Goal: Register for event/course

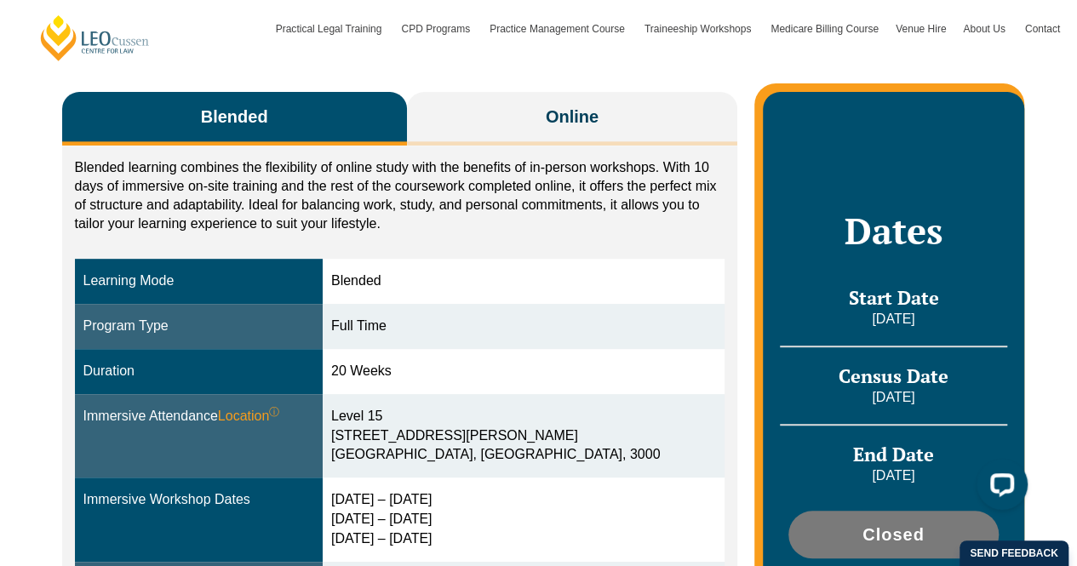
scroll to position [255, 0]
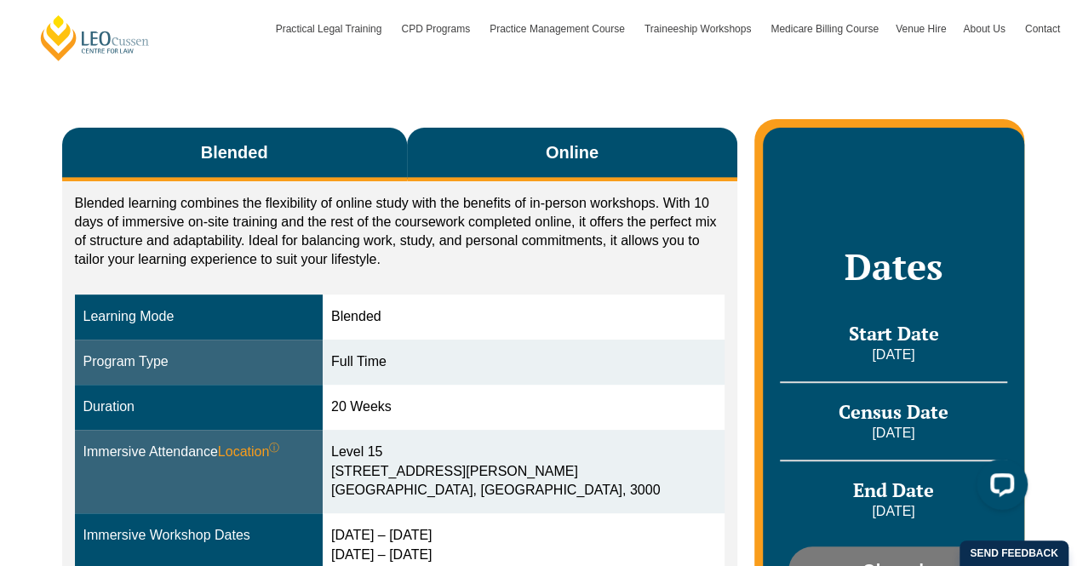
click at [616, 147] on button "Online" at bounding box center [572, 155] width 331 height 54
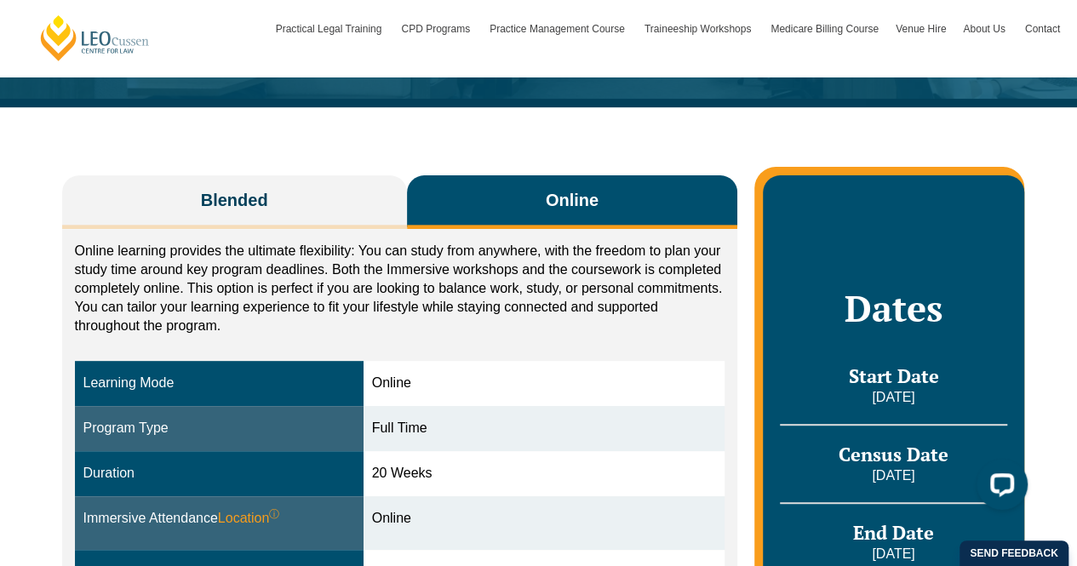
scroll to position [170, 0]
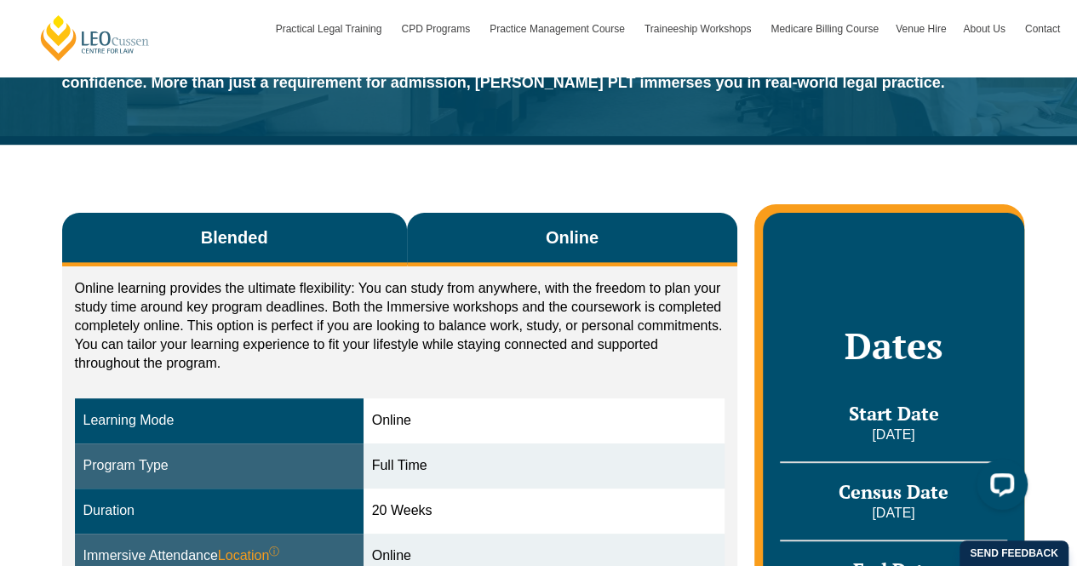
click at [298, 251] on button "Blended" at bounding box center [234, 240] width 345 height 54
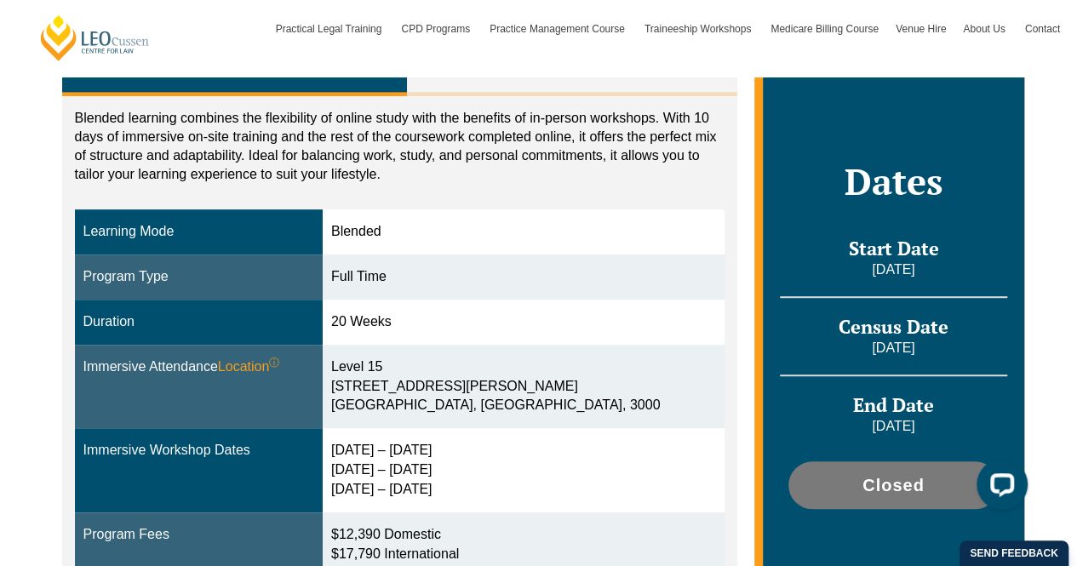
scroll to position [0, 0]
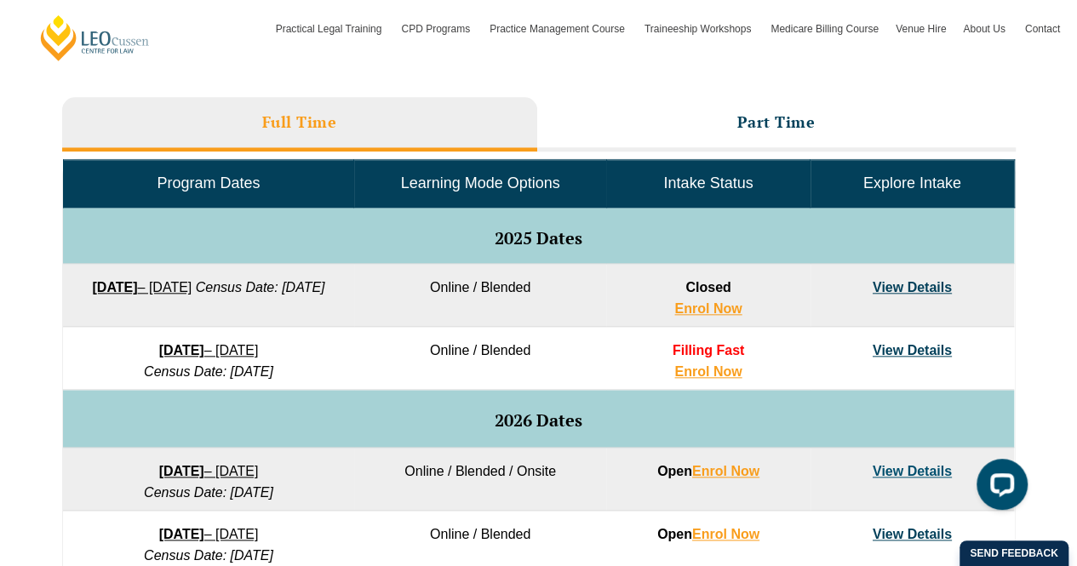
scroll to position [673, 0]
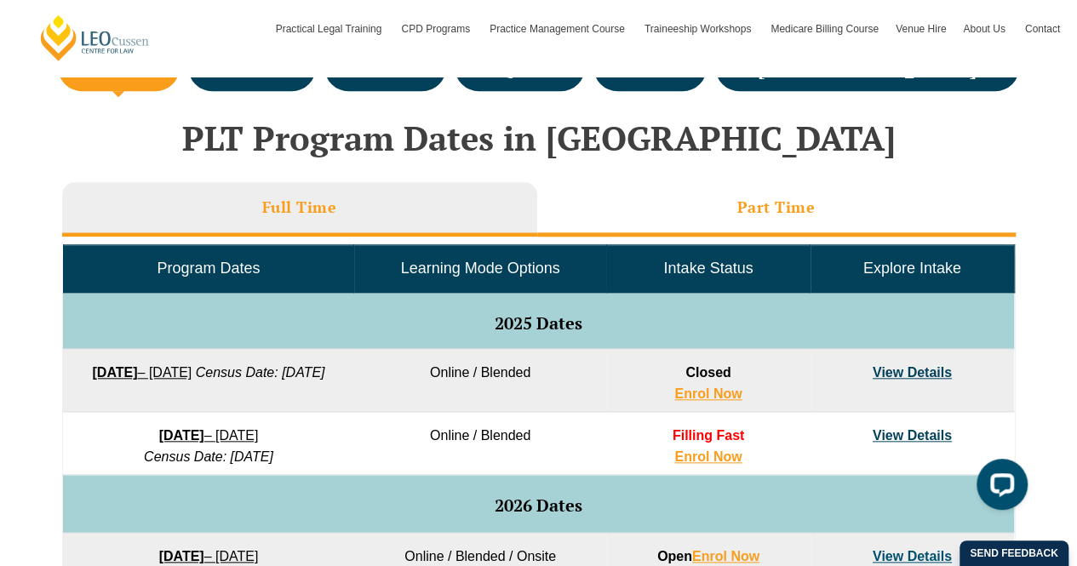
click at [713, 219] on li "Part Time" at bounding box center [776, 209] width 479 height 54
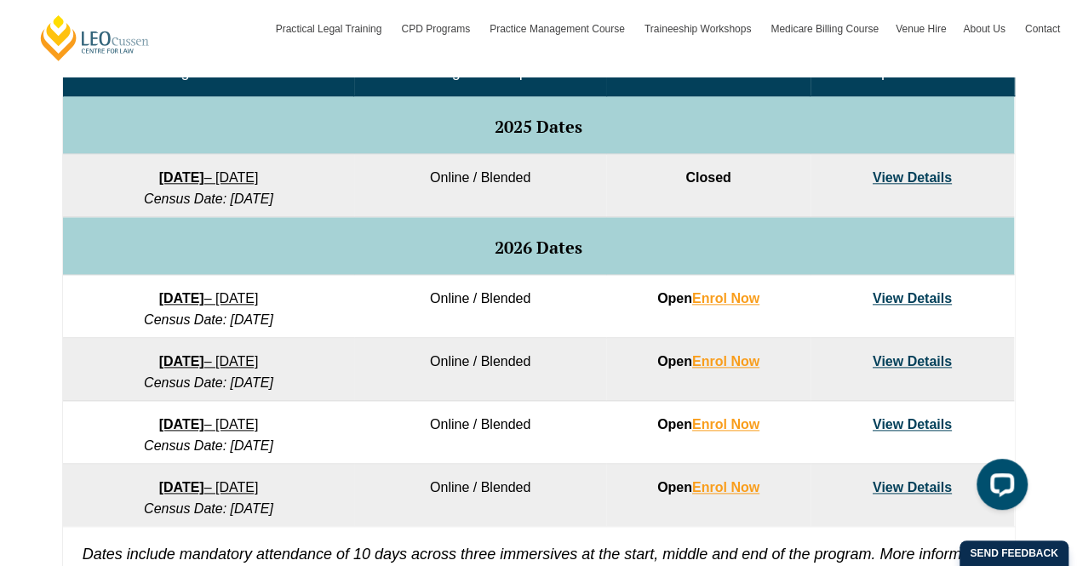
scroll to position [844, 0]
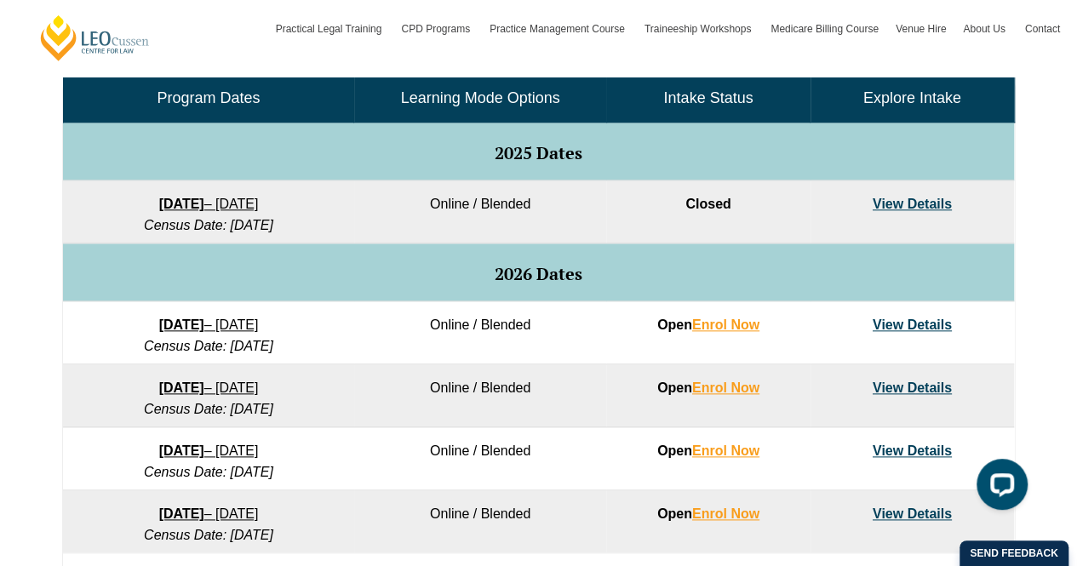
click at [931, 192] on td "View Details" at bounding box center [912, 212] width 203 height 63
click at [926, 197] on link "View Details" at bounding box center [912, 204] width 79 height 14
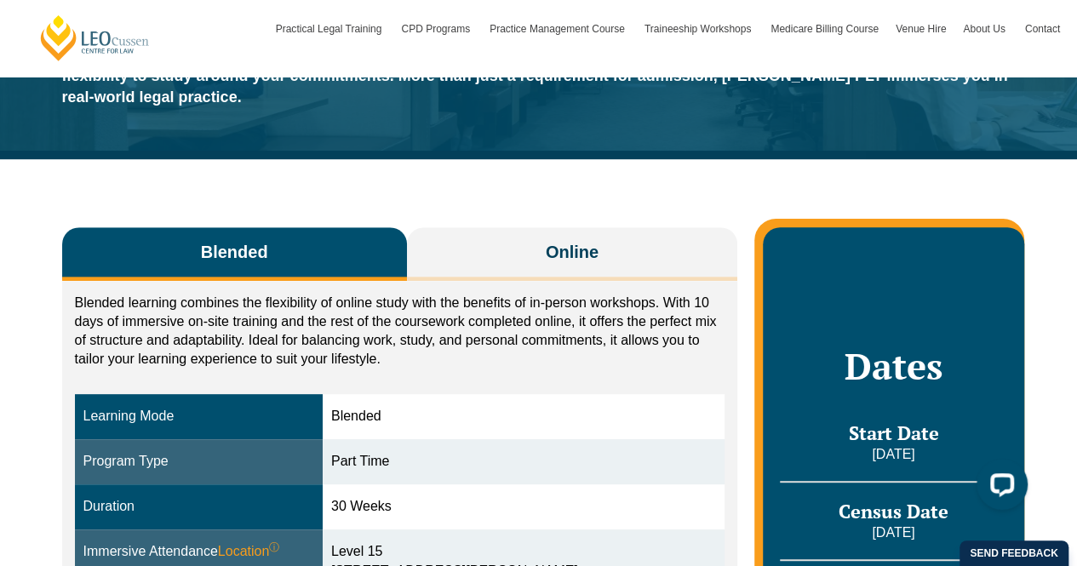
scroll to position [170, 0]
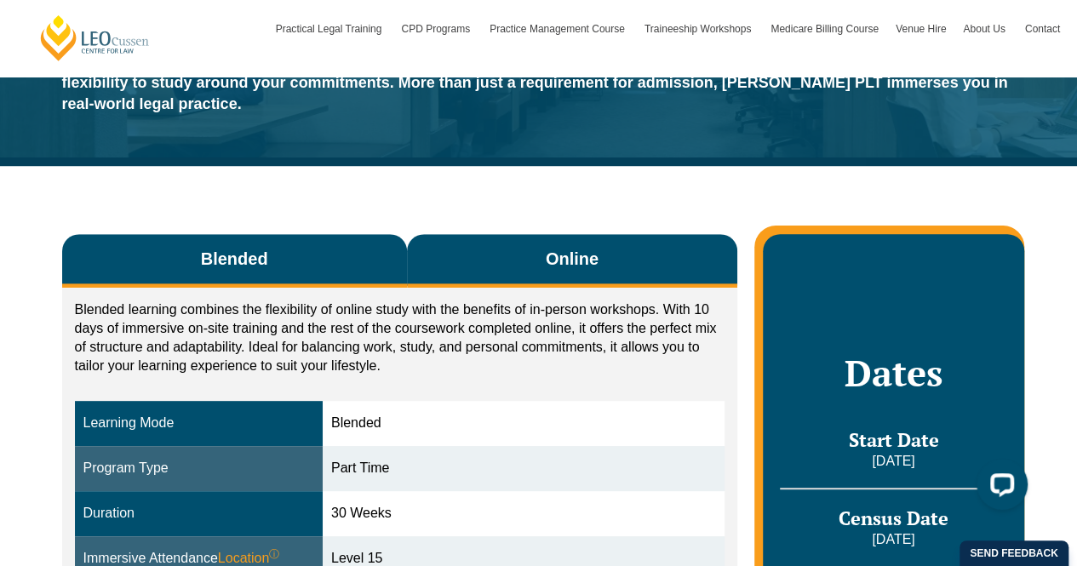
click at [566, 247] on span "Online" at bounding box center [572, 259] width 53 height 24
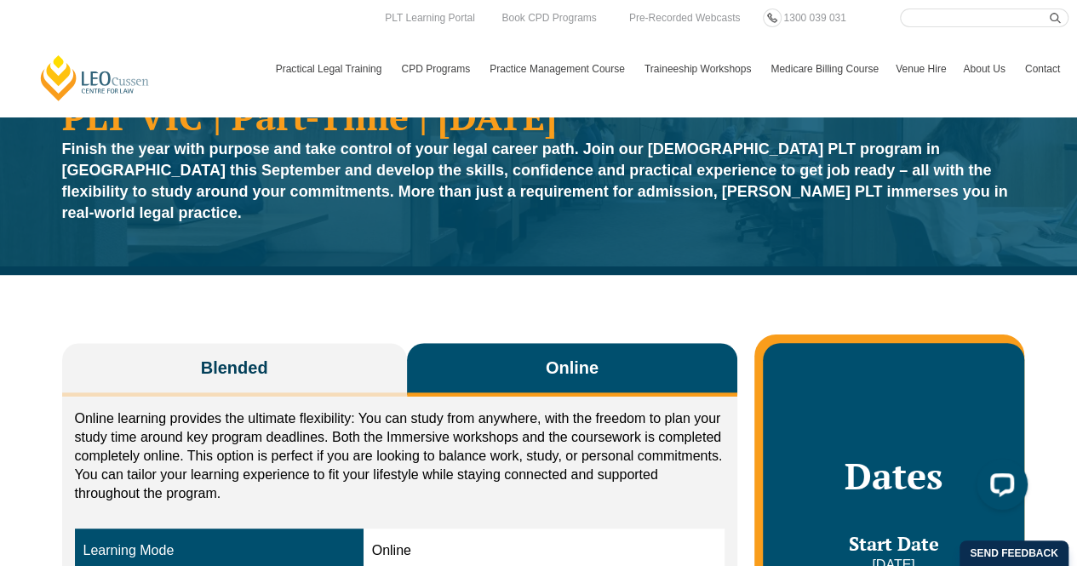
scroll to position [0, 0]
